Goal: Information Seeking & Learning: Learn about a topic

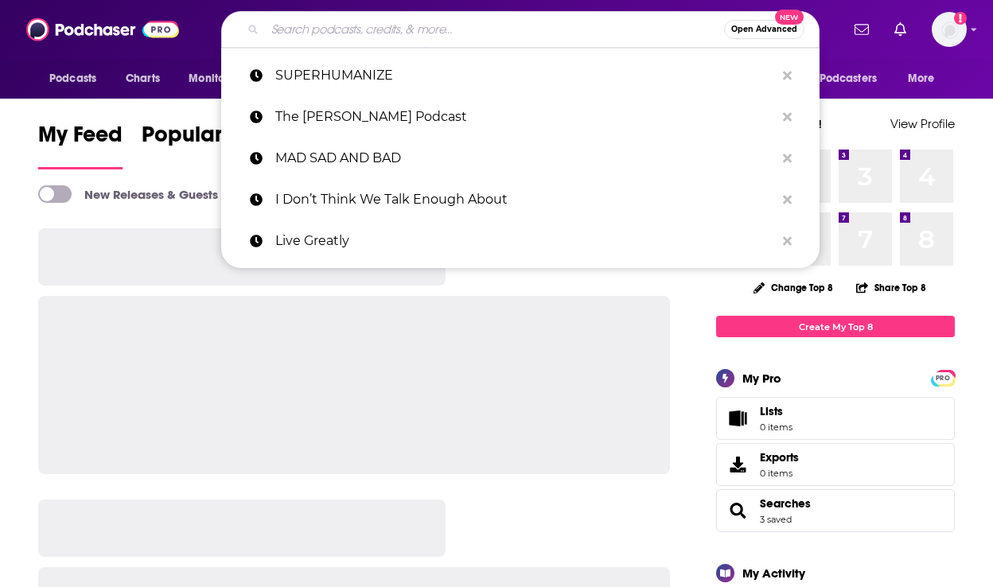
click at [339, 37] on input "Search podcasts, credits, & more..." at bounding box center [494, 29] width 459 height 25
paste input "Science of Perception Box"
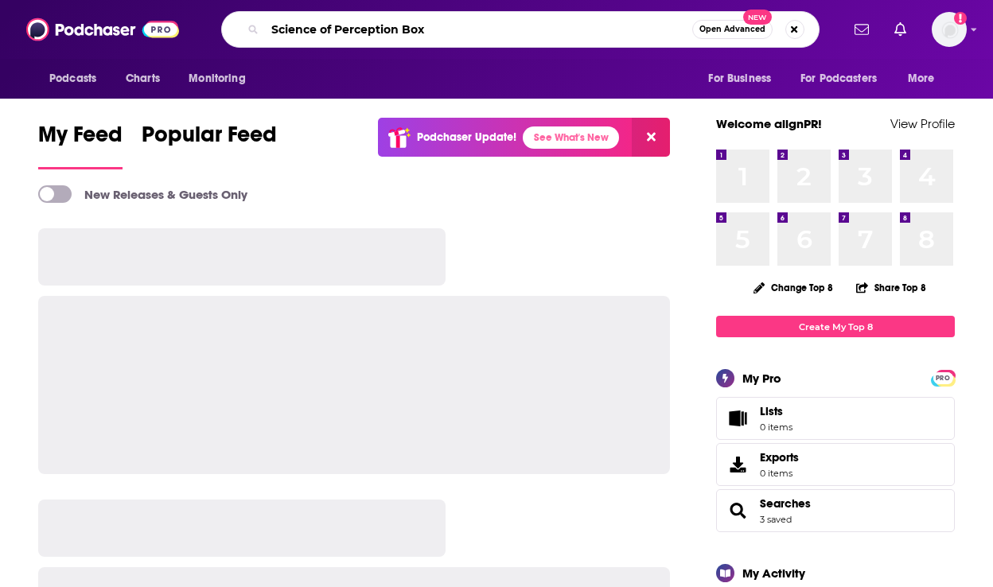
type input "Science of Perception Box"
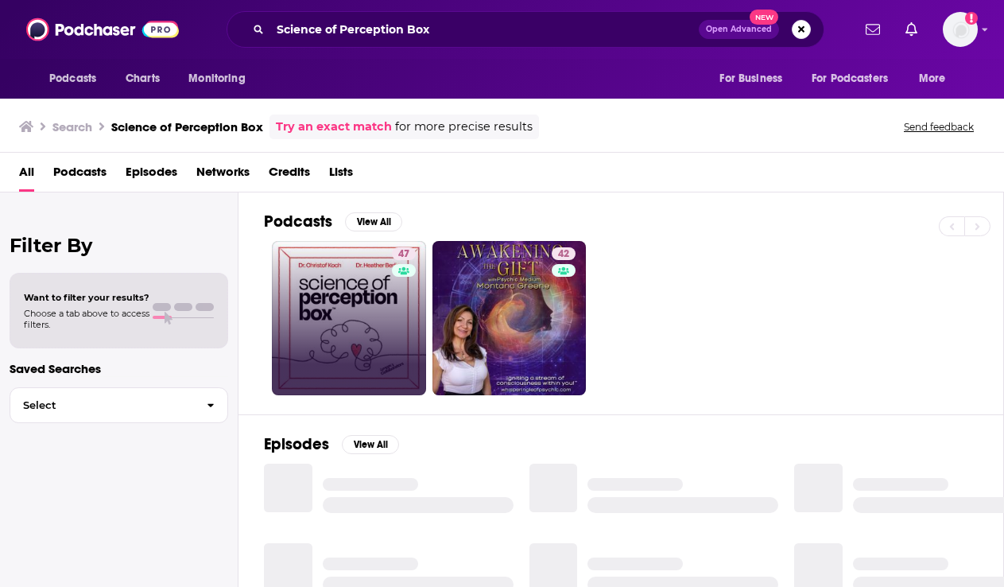
click at [352, 297] on link "47" at bounding box center [349, 318] width 154 height 154
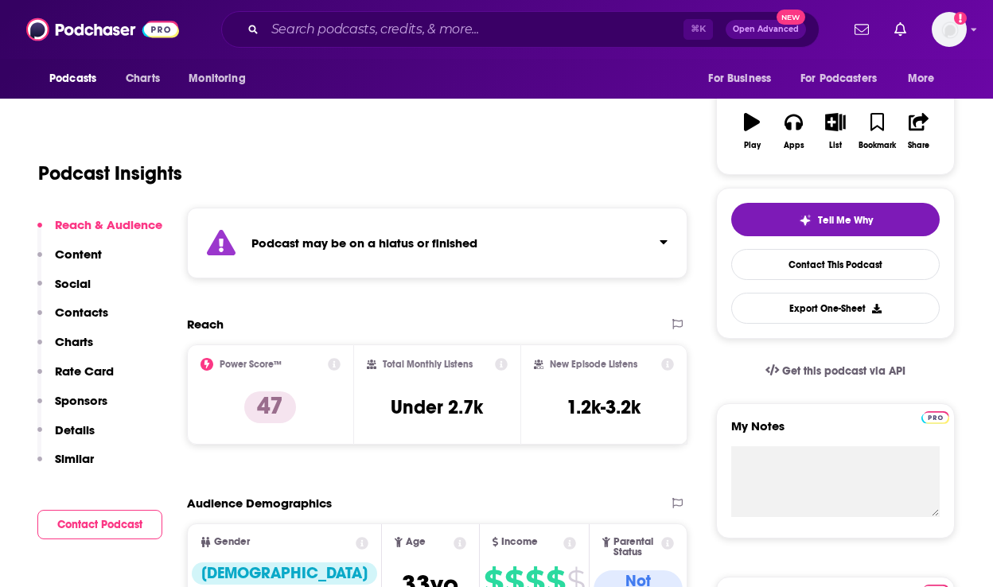
scroll to position [243, 0]
